Goal: Find specific page/section: Find specific page/section

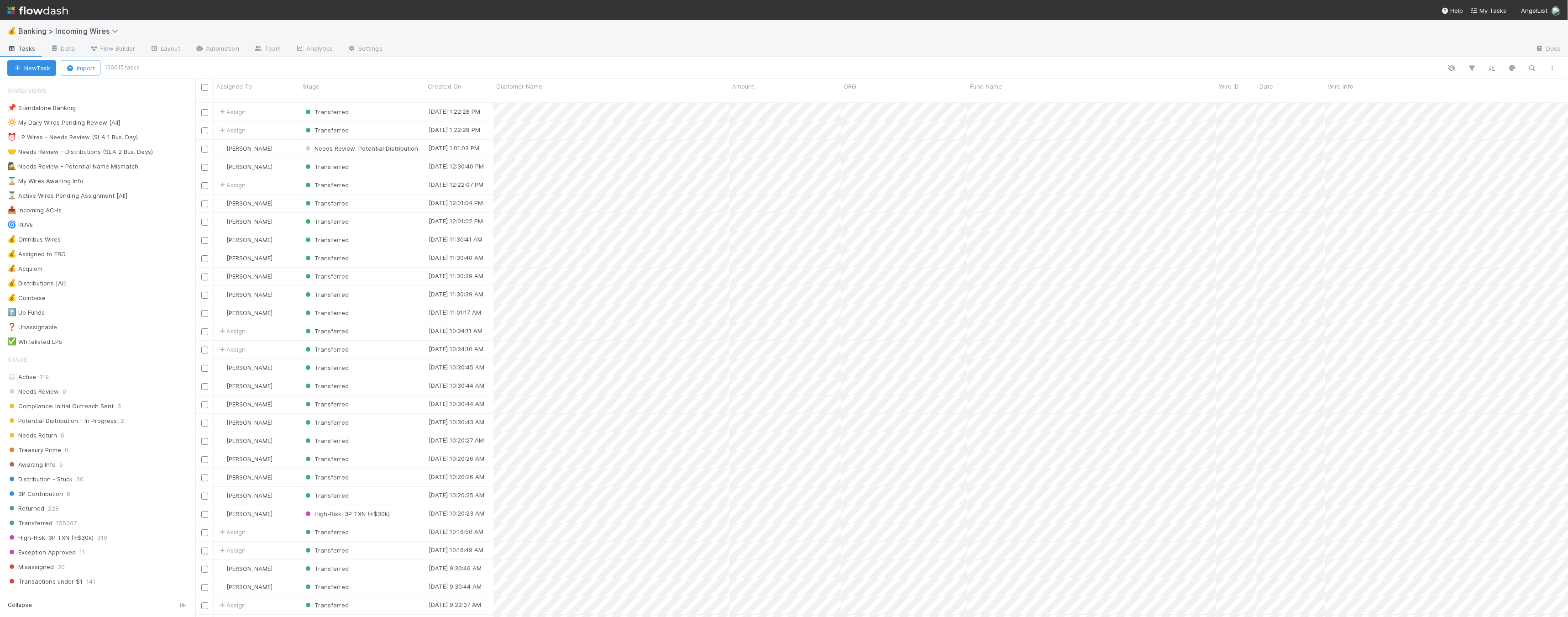
scroll to position [514, 1365]
click at [1526, 70] on button "button" at bounding box center [1532, 68] width 16 height 12
click at [1339, 59] on div at bounding box center [784, 308] width 1568 height 617
click at [1455, 71] on icon "button" at bounding box center [1452, 68] width 9 height 9
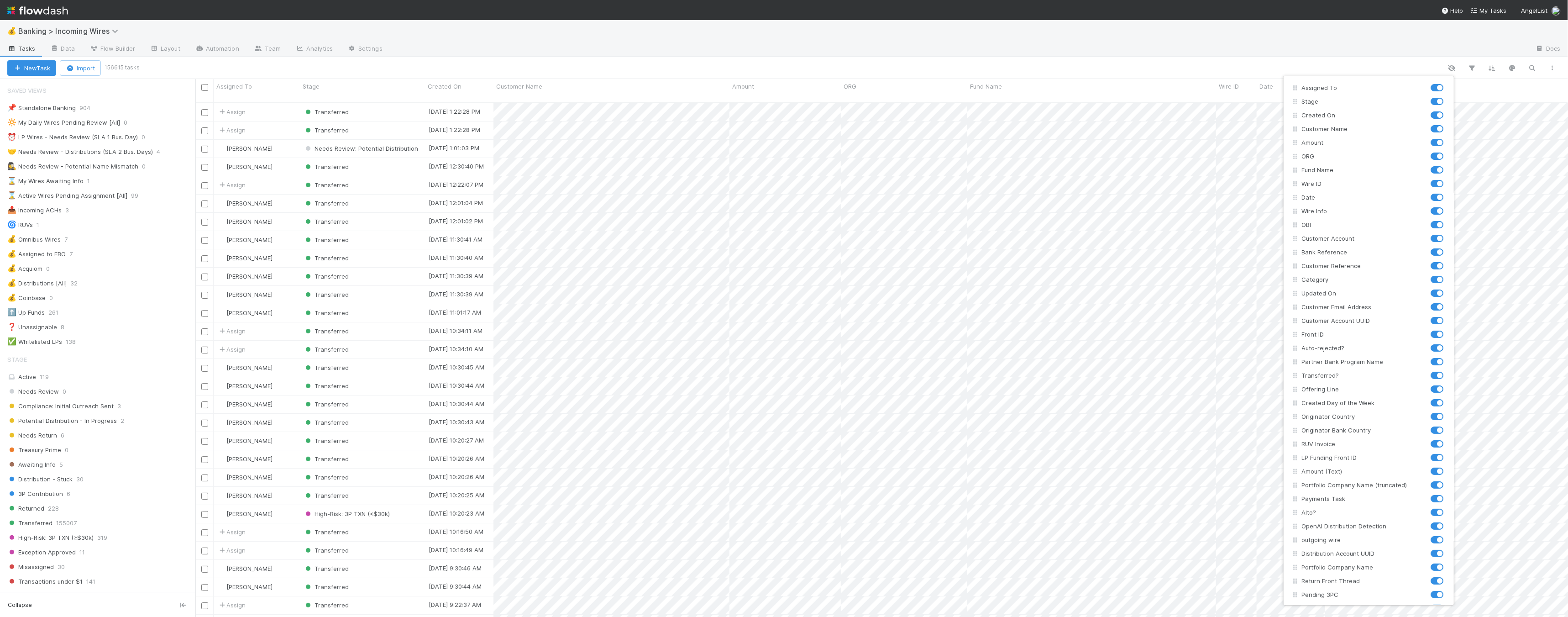
drag, startPoint x: 1471, startPoint y: 39, endPoint x: 1469, endPoint y: 55, distance: 16.1
click at [1471, 37] on div "Assigned To Stage Created On Customer Name Amount ORG Fund Name Wire ID Date Wi…" at bounding box center [784, 308] width 1568 height 617
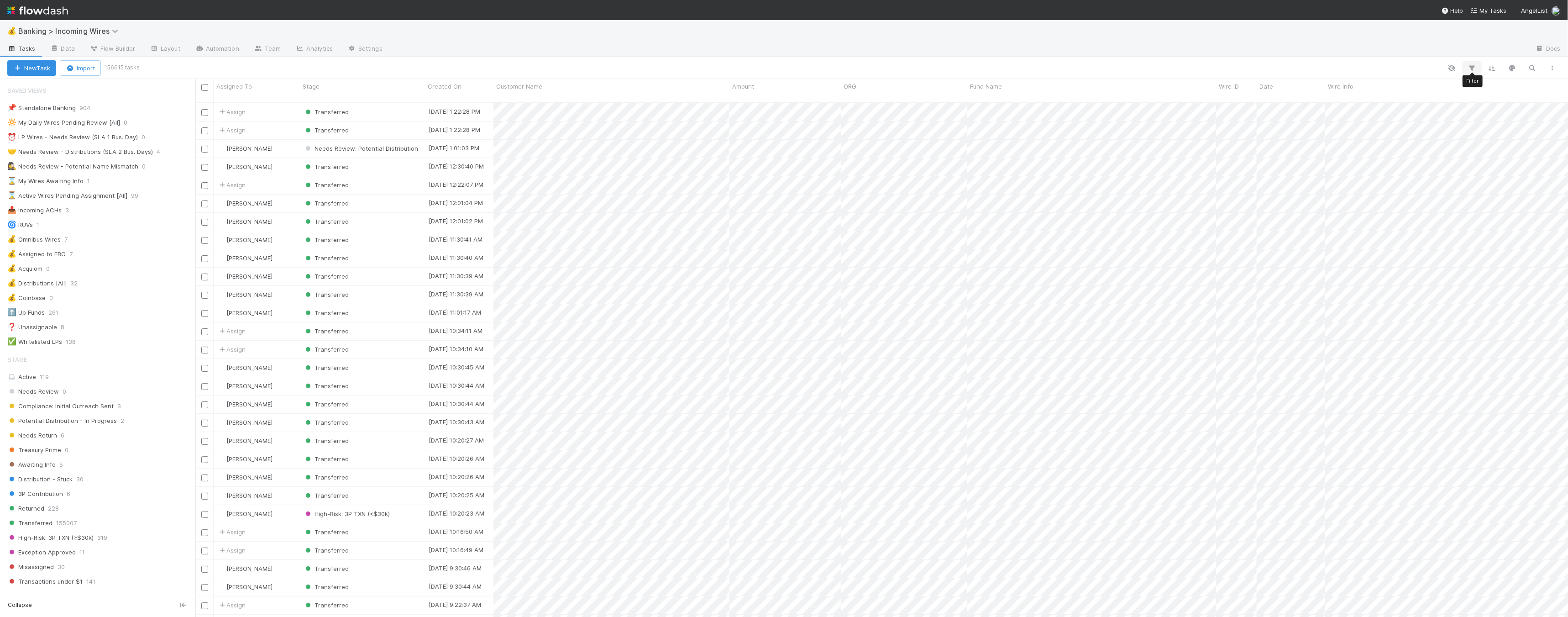
click at [1467, 70] on button "button" at bounding box center [1472, 68] width 16 height 12
click at [1245, 94] on button "Add Filter" at bounding box center [1332, 95] width 274 height 13
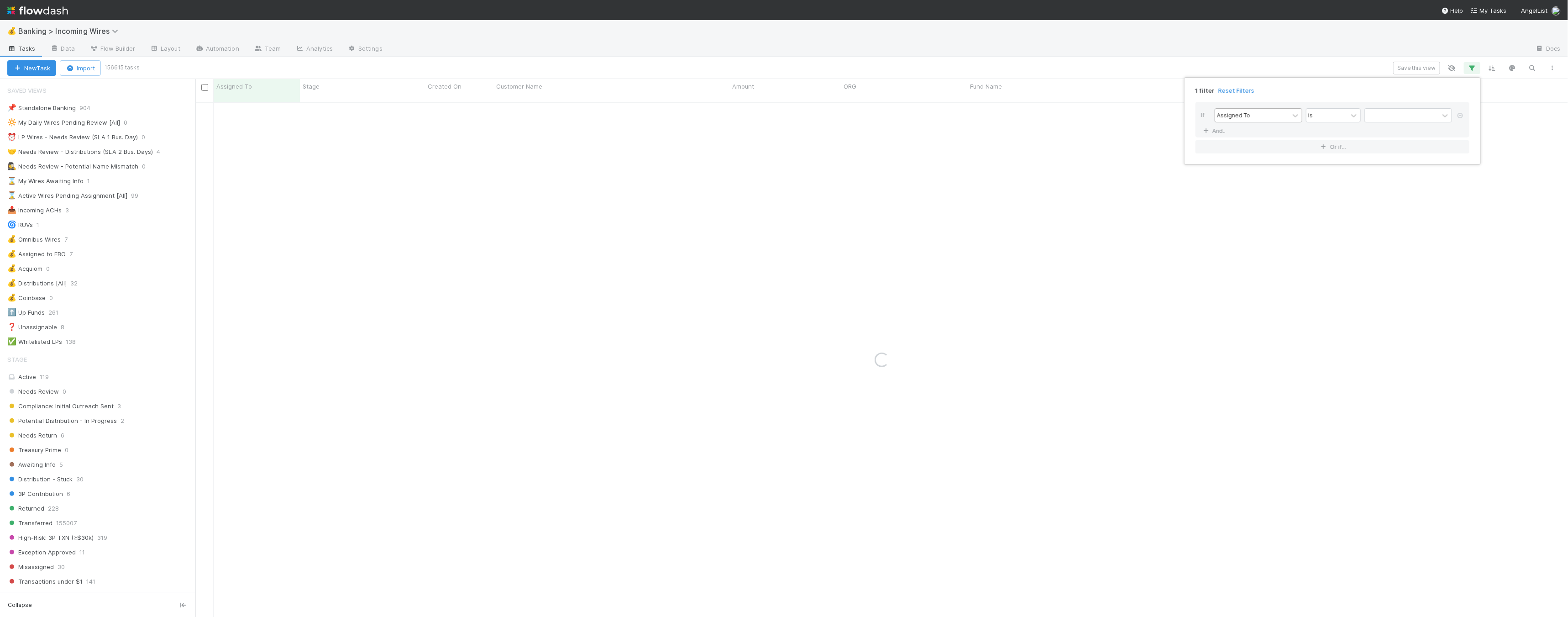
click at [1271, 117] on div "Assigned To" at bounding box center [1252, 115] width 74 height 13
type input "fund"
type input "FJ"
click at [373, 270] on div "1 filter Reset Filters If Fund Name contains FJ And.. Or if..." at bounding box center [784, 308] width 1568 height 617
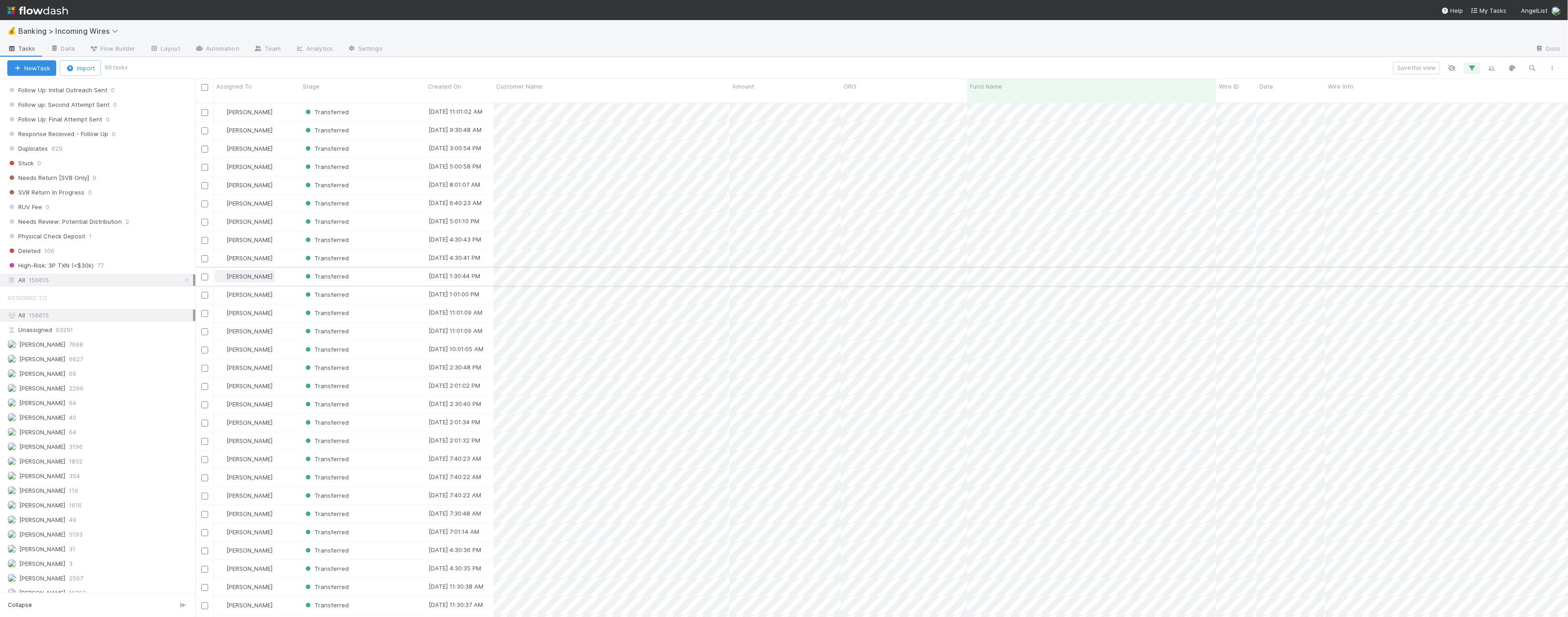
scroll to position [565, 0]
click at [921, 66] on div at bounding box center [784, 308] width 1568 height 617
